Goal: Find specific page/section: Locate a particular part of the current website

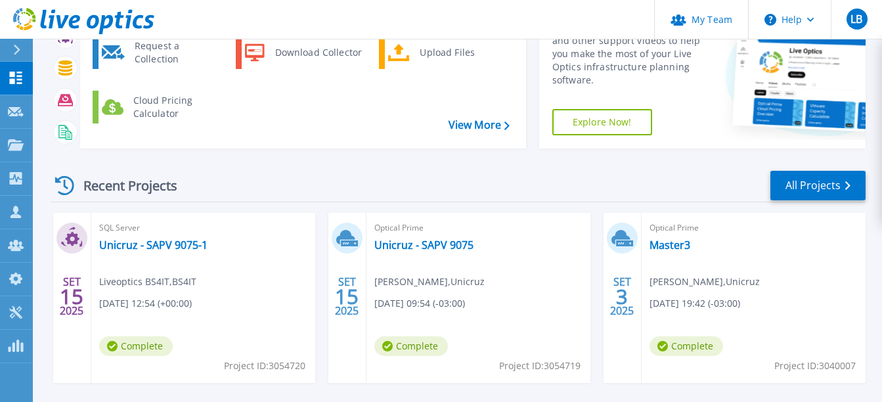
scroll to position [131, 0]
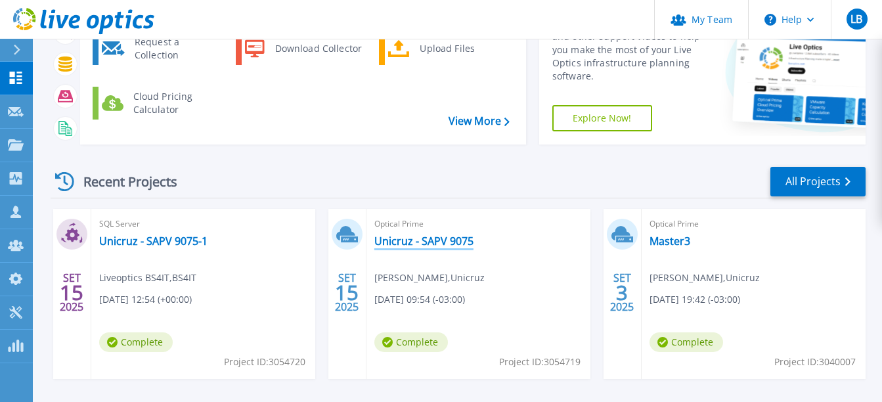
click at [425, 242] on link "Unicruz - SAPV 9075" at bounding box center [423, 240] width 99 height 13
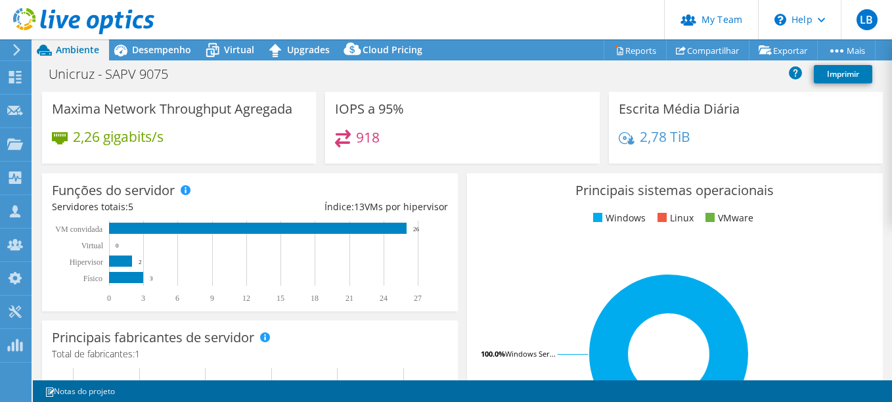
scroll to position [131, 0]
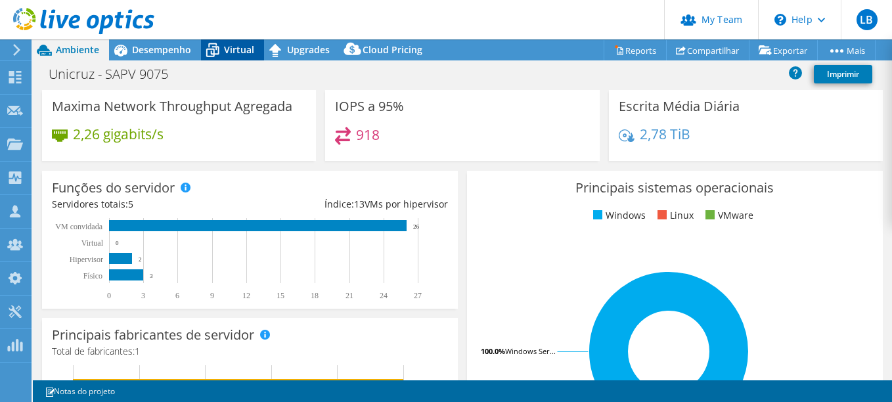
click at [235, 51] on span "Virtual" at bounding box center [239, 49] width 30 height 12
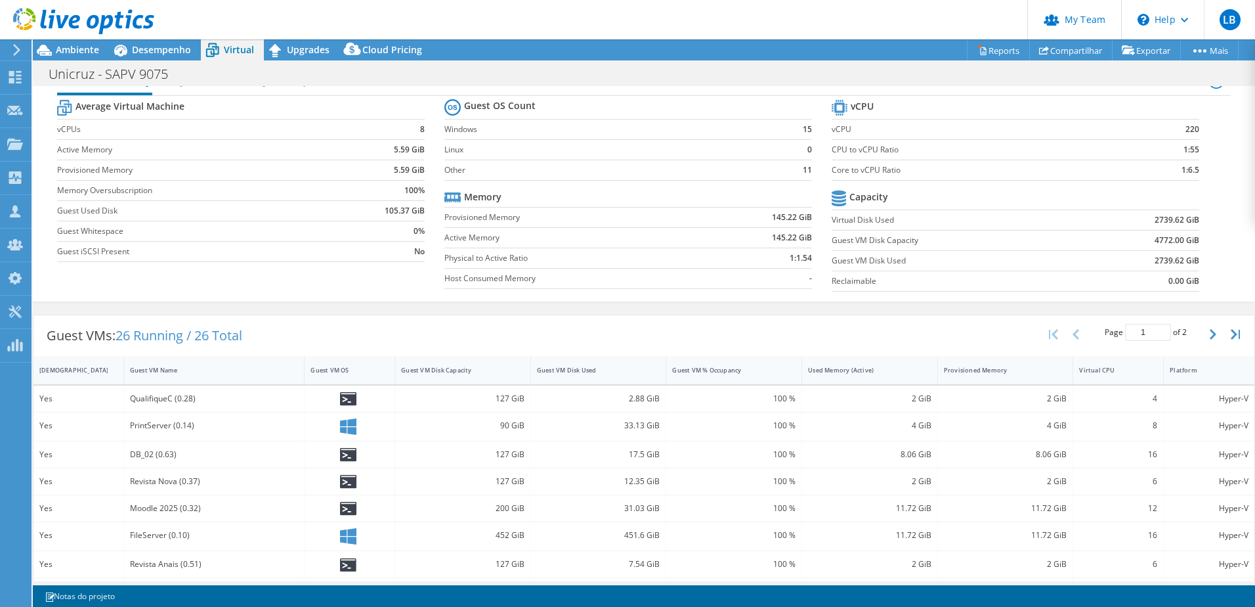
scroll to position [0, 0]
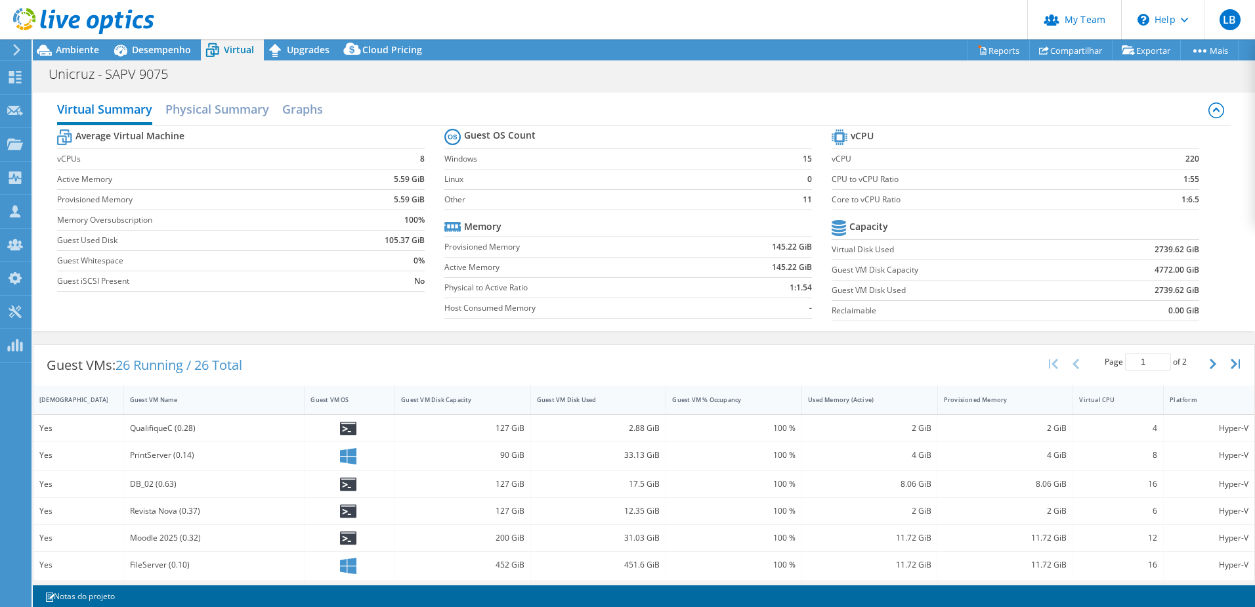
click at [89, 42] on div at bounding box center [77, 22] width 154 height 44
click at [93, 53] on span "Ambiente" at bounding box center [77, 49] width 43 height 12
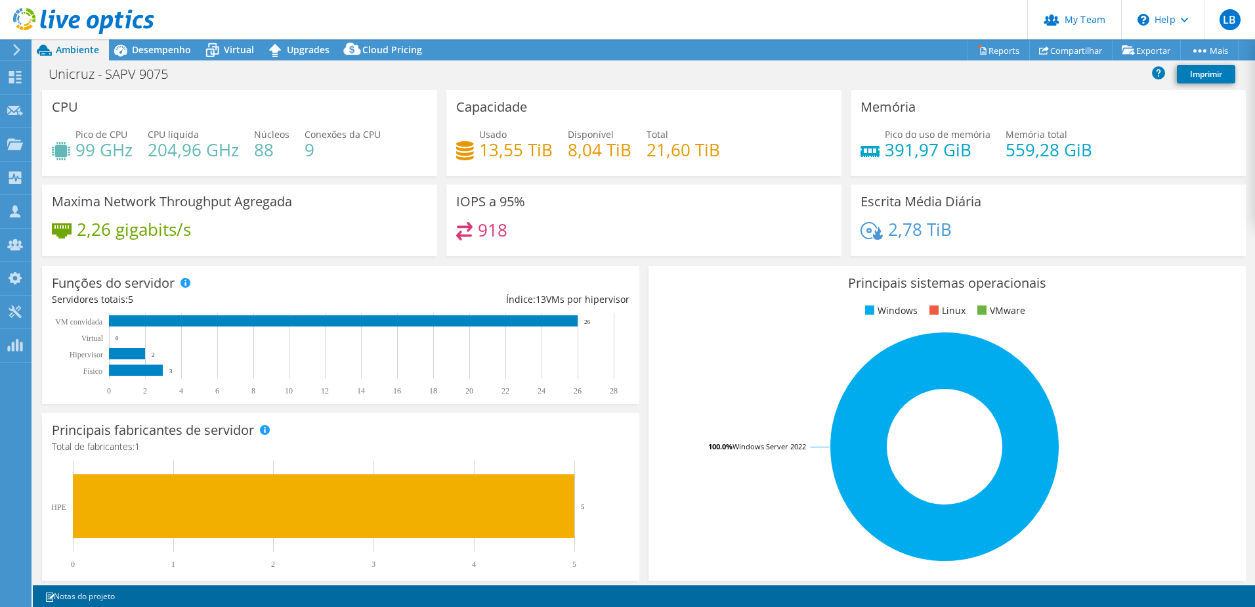
click at [636, 401] on div "Principais fabricantes de servidor Os fabricantes são exibidos em servidores fí…" at bounding box center [340, 496] width 607 height 177
